Goal: Task Accomplishment & Management: Use online tool/utility

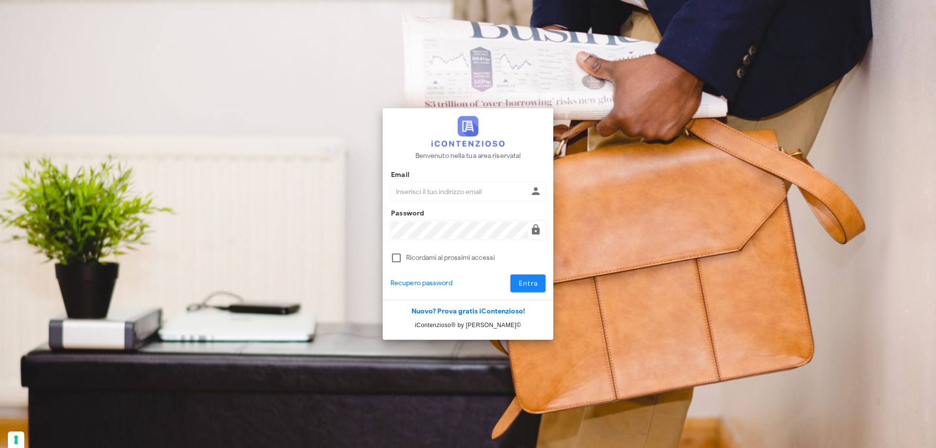
type input "[PERSON_NAME][EMAIL_ADDRESS][DOMAIN_NAME]"
click at [522, 279] on span "Entra" at bounding box center [528, 283] width 20 height 8
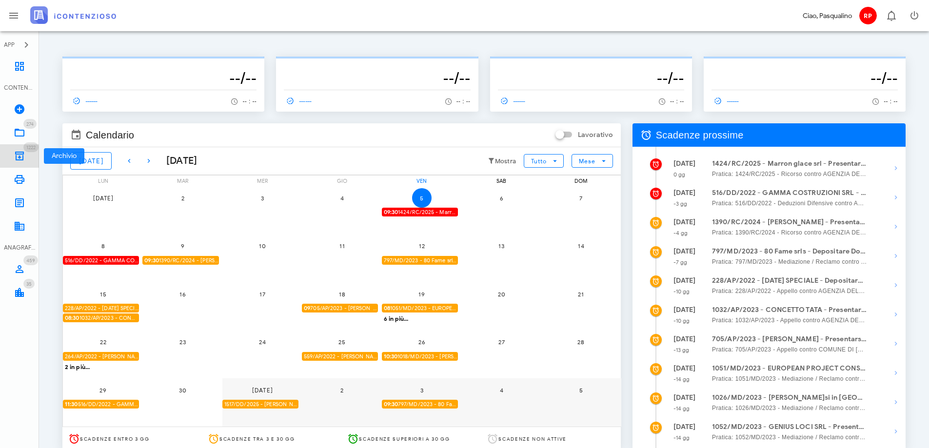
click at [21, 152] on icon at bounding box center [20, 156] width 12 height 12
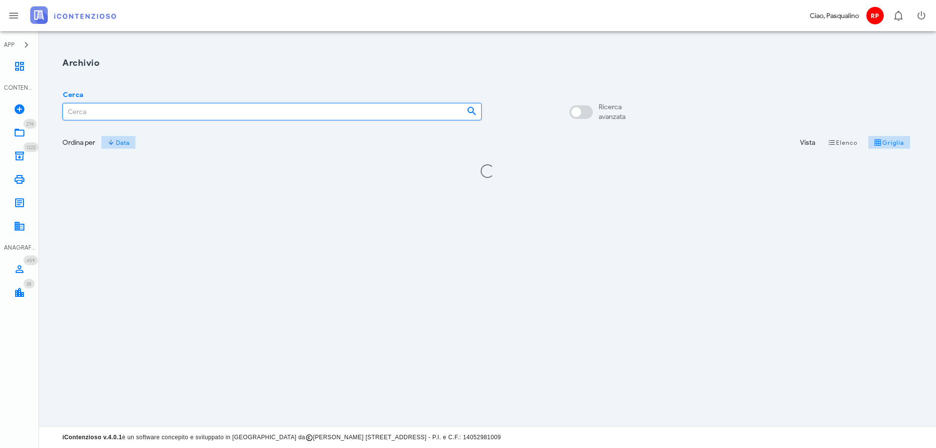
click at [176, 110] on input "Cerca" at bounding box center [261, 111] width 396 height 17
drag, startPoint x: 100, startPoint y: 108, endPoint x: 0, endPoint y: 100, distance: 100.3
click at [0, 100] on div "APP Dashboard CONTENZIOSO Nuovo Contenzioso 274 In Lavorazione 274 1222 Archivi…" at bounding box center [468, 224] width 936 height 448
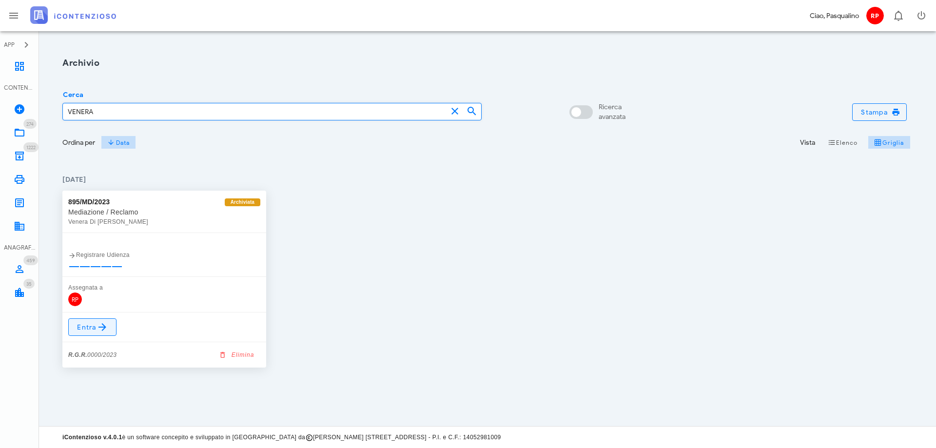
type input "VENERA"
click at [104, 326] on icon at bounding box center [103, 327] width 12 height 12
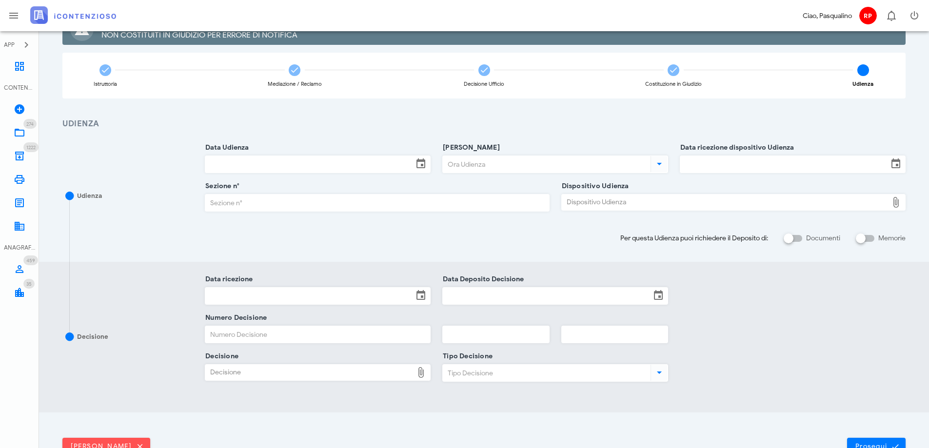
scroll to position [98, 0]
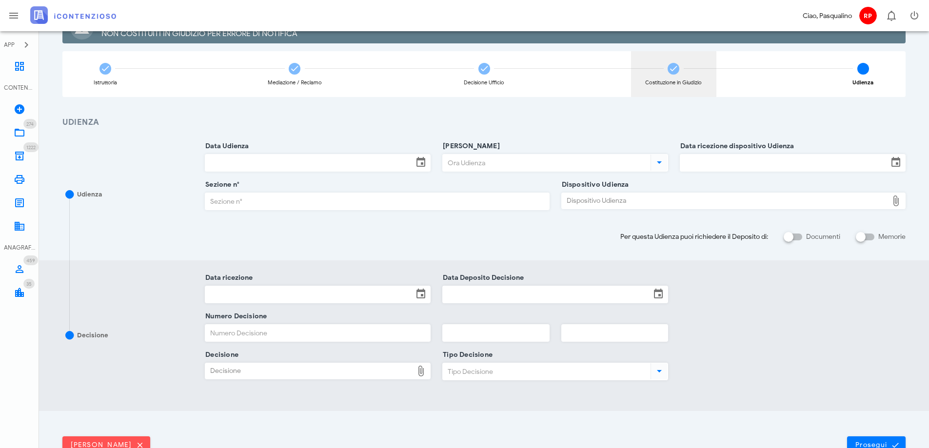
click at [678, 71] on icon at bounding box center [673, 69] width 10 height 10
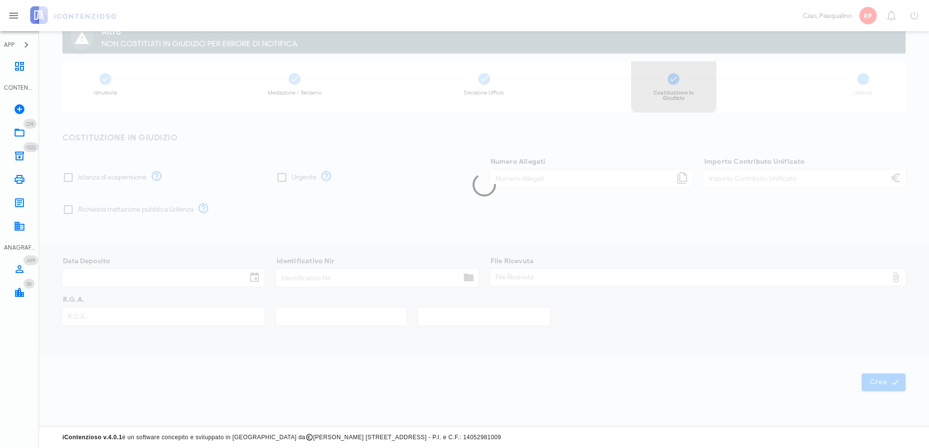
type input "30,00"
type input "28/12/2023"
type input "326"
type input "0000"
type input "2023"
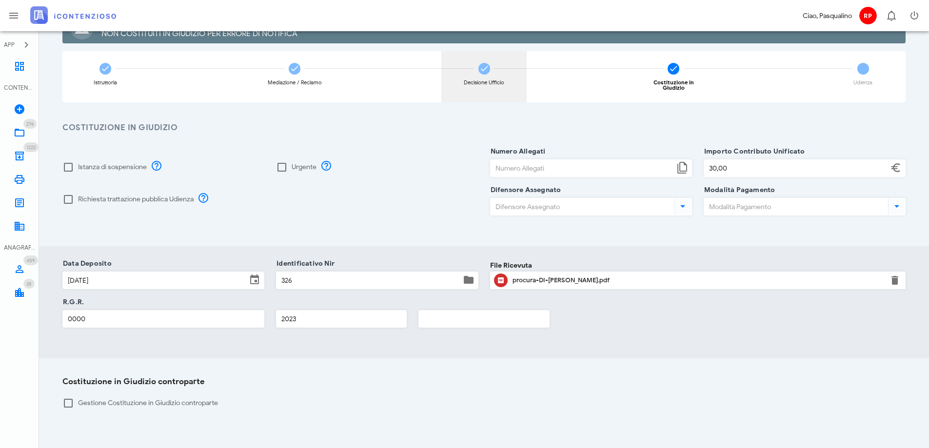
click at [480, 74] on div "Decisione Ufficio" at bounding box center [483, 76] width 85 height 51
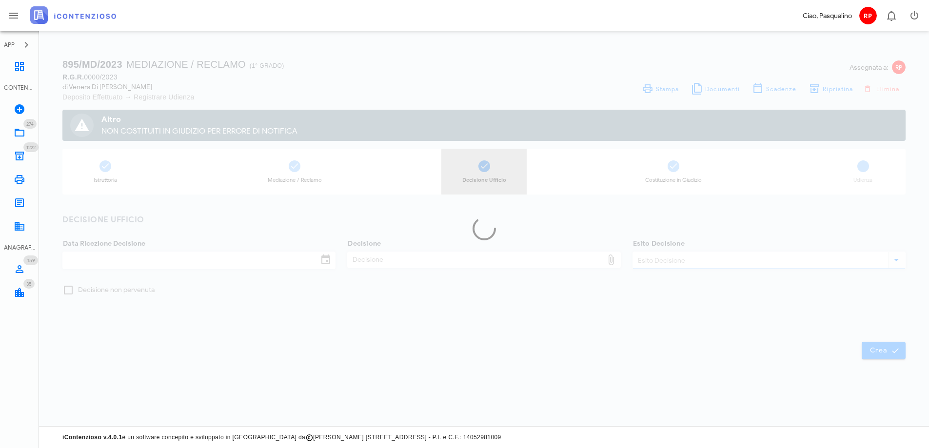
scroll to position [0, 0]
checkbox input "true"
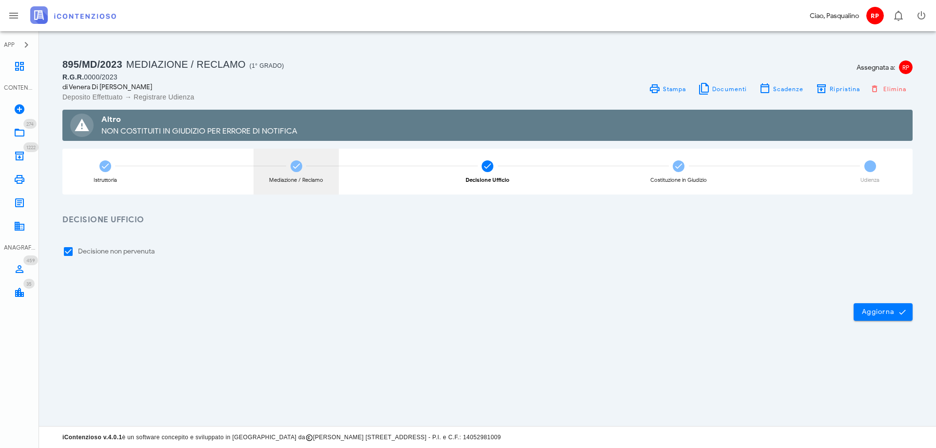
click at [295, 163] on icon at bounding box center [297, 166] width 10 height 10
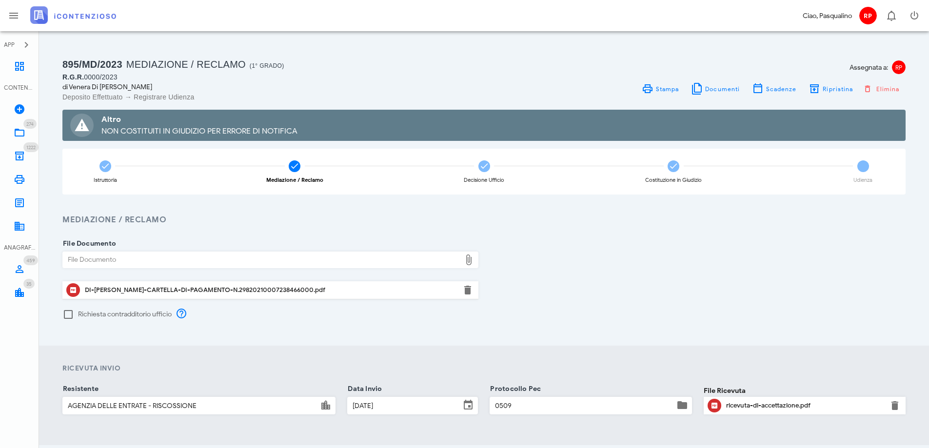
click at [623, 340] on div "File Documento File Documento DI-PIETRO-VENERA-CARTELLA-DI-PAGAMENTO-N.29820210…" at bounding box center [484, 285] width 890 height 119
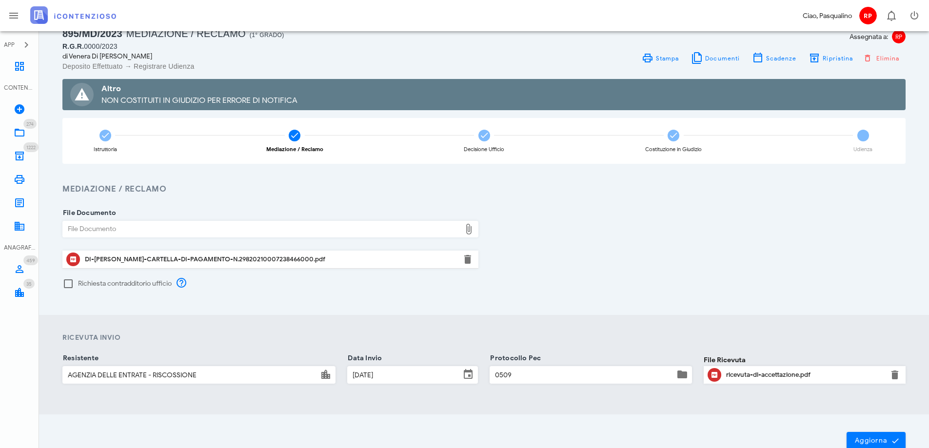
scroll to position [49, 0]
